Goal: Task Accomplishment & Management: Use online tool/utility

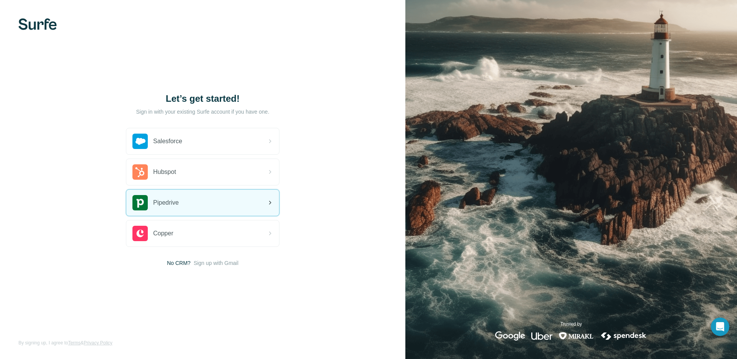
click at [173, 206] on span "Pipedrive" at bounding box center [166, 202] width 26 height 9
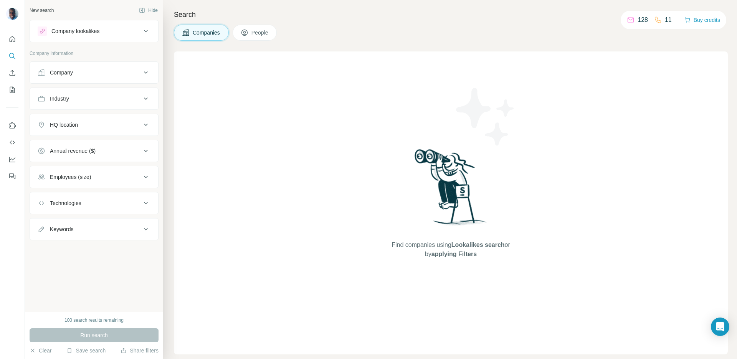
click at [109, 81] on button "Company" at bounding box center [94, 72] width 128 height 18
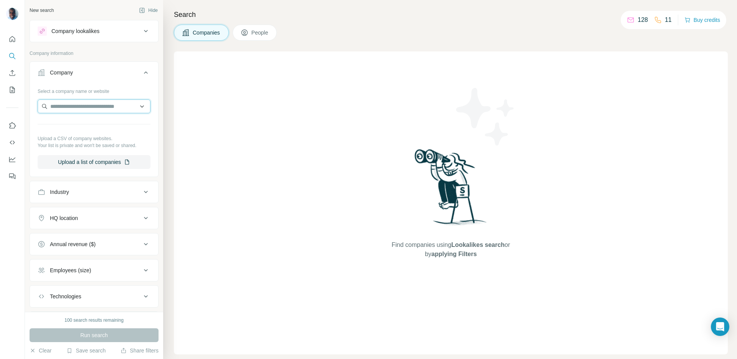
click at [89, 108] on input "text" at bounding box center [94, 106] width 113 height 14
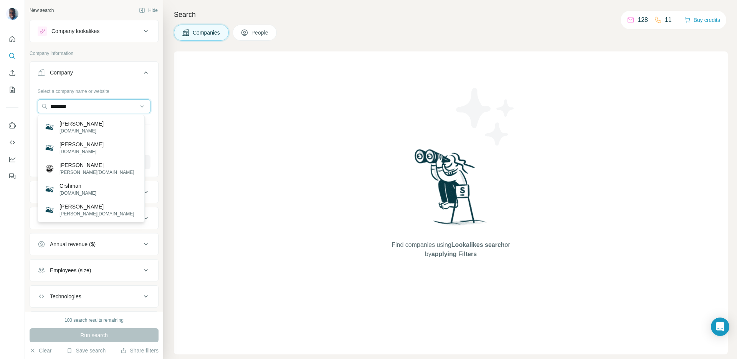
type input "*******"
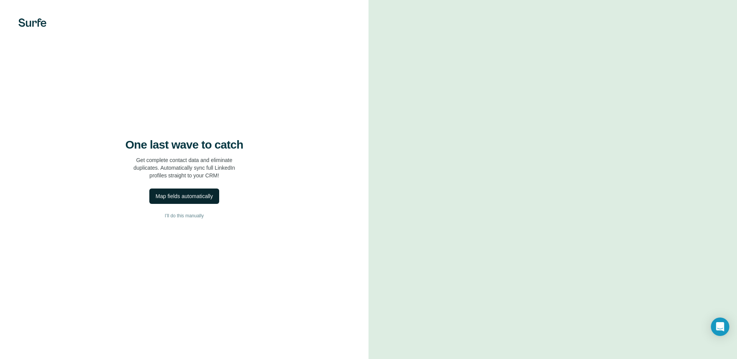
click at [196, 197] on div "Map fields automatically" at bounding box center [184, 196] width 57 height 8
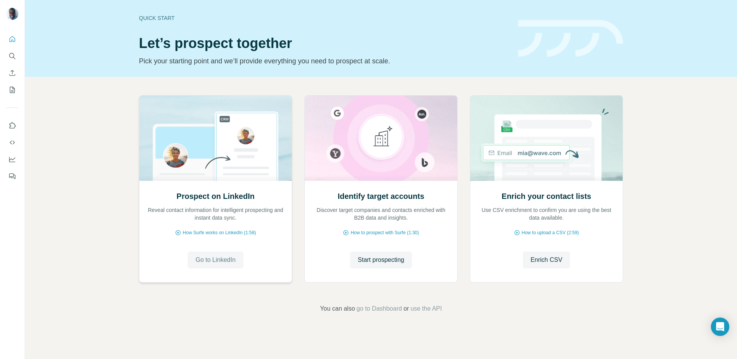
click at [217, 259] on span "Go to LinkedIn" at bounding box center [215, 259] width 40 height 9
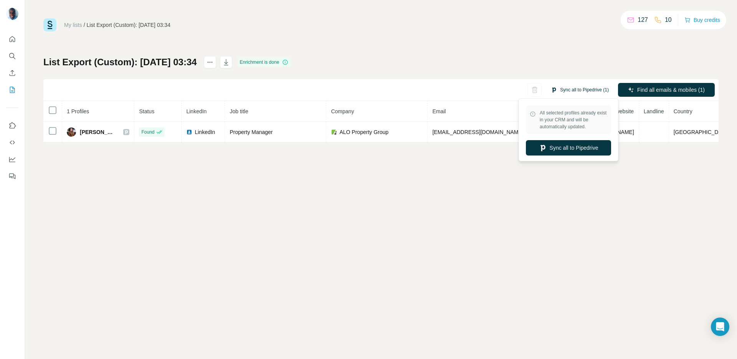
click at [575, 88] on button "Sync all to Pipedrive (1)" at bounding box center [580, 90] width 69 height 12
click at [574, 148] on button "Sync all to Pipedrive" at bounding box center [568, 147] width 85 height 15
